Goal: Task Accomplishment & Management: Use online tool/utility

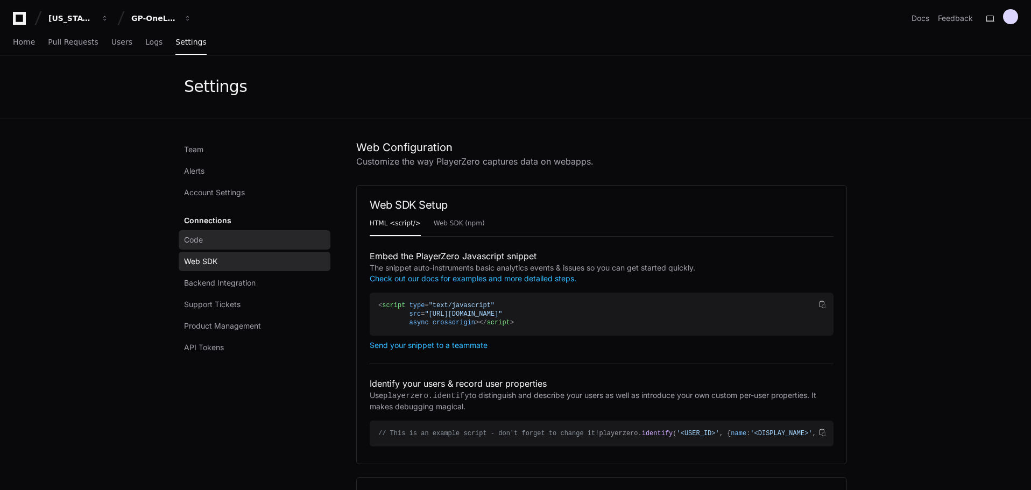
click at [222, 233] on link "Code" at bounding box center [255, 239] width 152 height 19
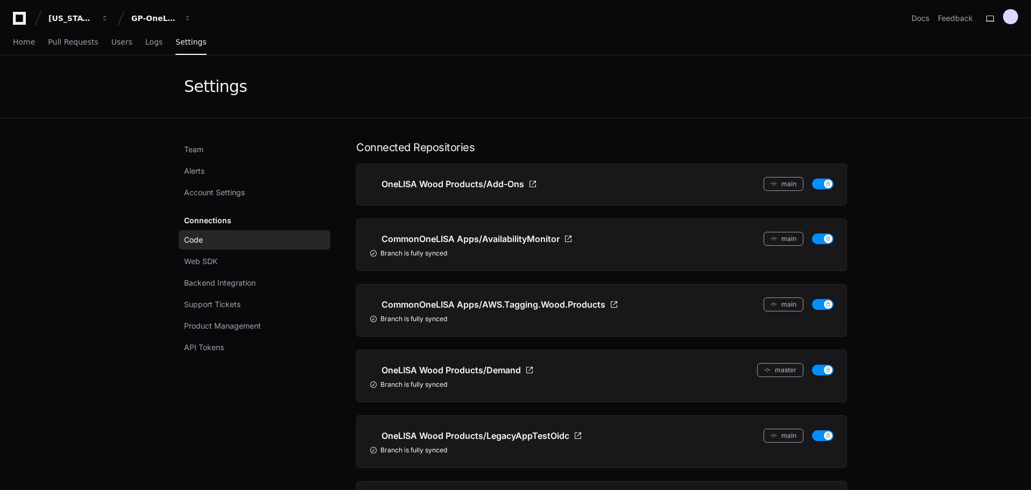
click at [251, 224] on div "Connections Code Web SDK Backend Integration Support Tickets Product Management…" at bounding box center [255, 284] width 152 height 146
click at [195, 217] on div "Connections Code Web SDK Backend Integration Support Tickets Product Management…" at bounding box center [255, 284] width 152 height 146
click at [206, 266] on span "Web SDK" at bounding box center [200, 261] width 33 height 11
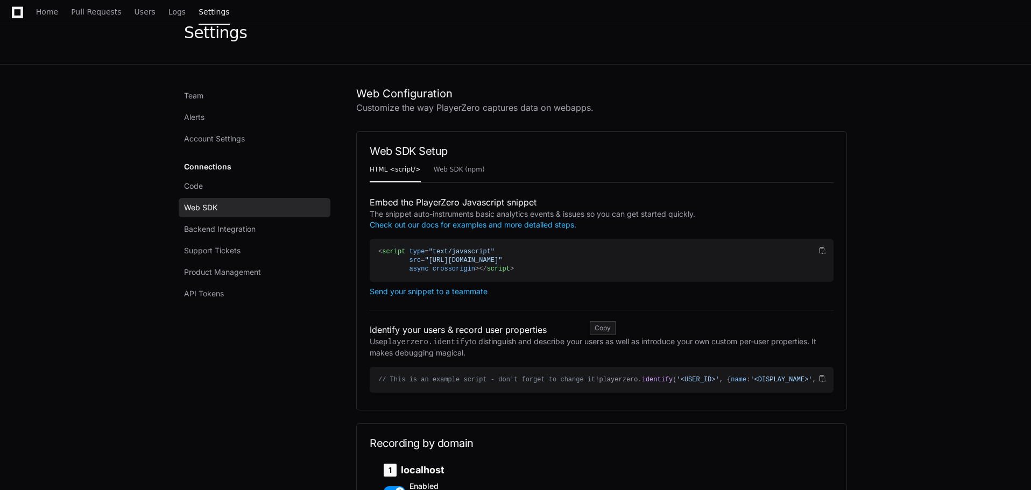
scroll to position [108, 0]
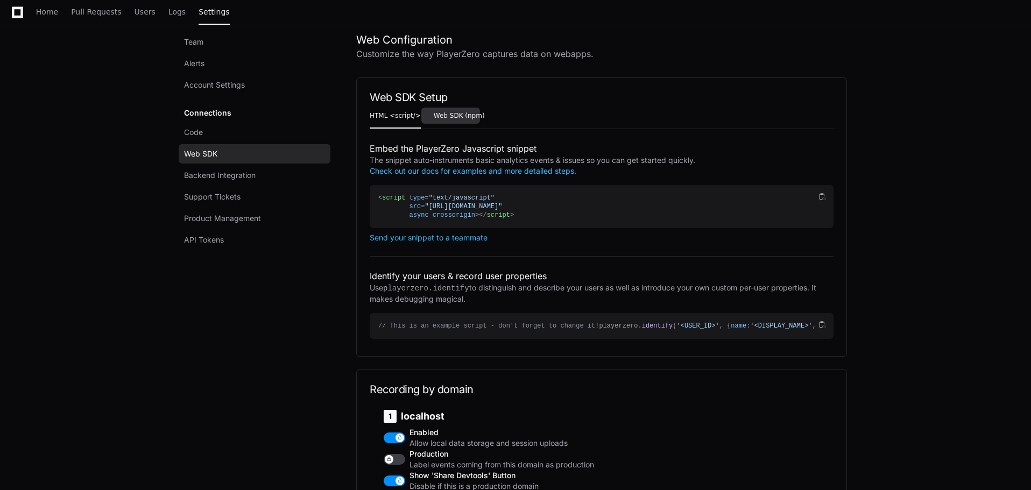
click at [456, 120] on link "Web SDK (npm)" at bounding box center [459, 116] width 51 height 25
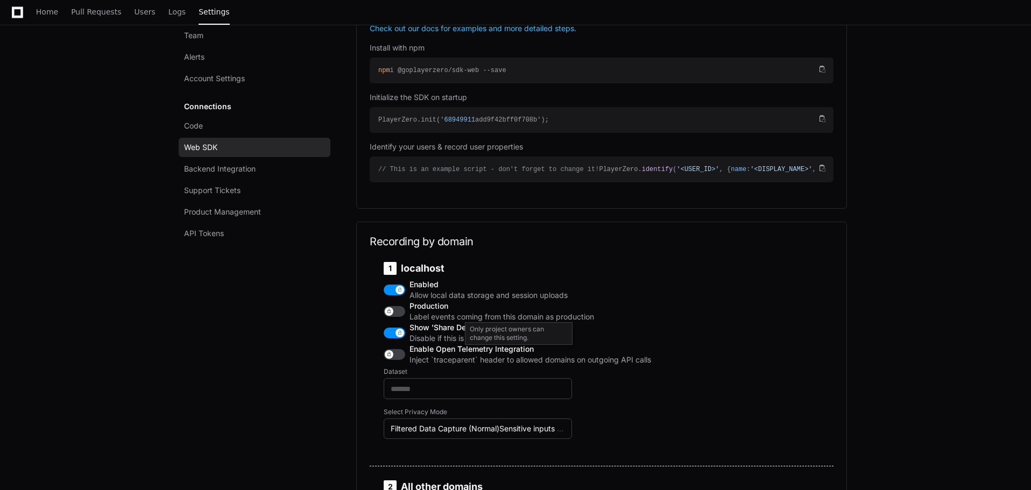
scroll to position [269, 0]
